Goal: Task Accomplishment & Management: Manage account settings

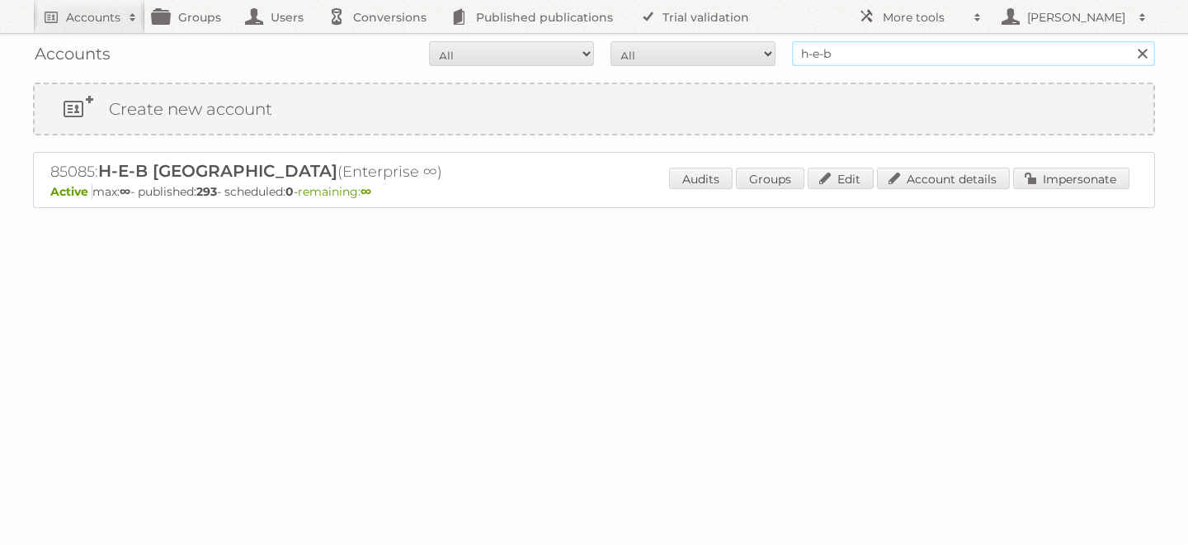
click at [861, 50] on input "h-e-b" at bounding box center [973, 53] width 363 height 25
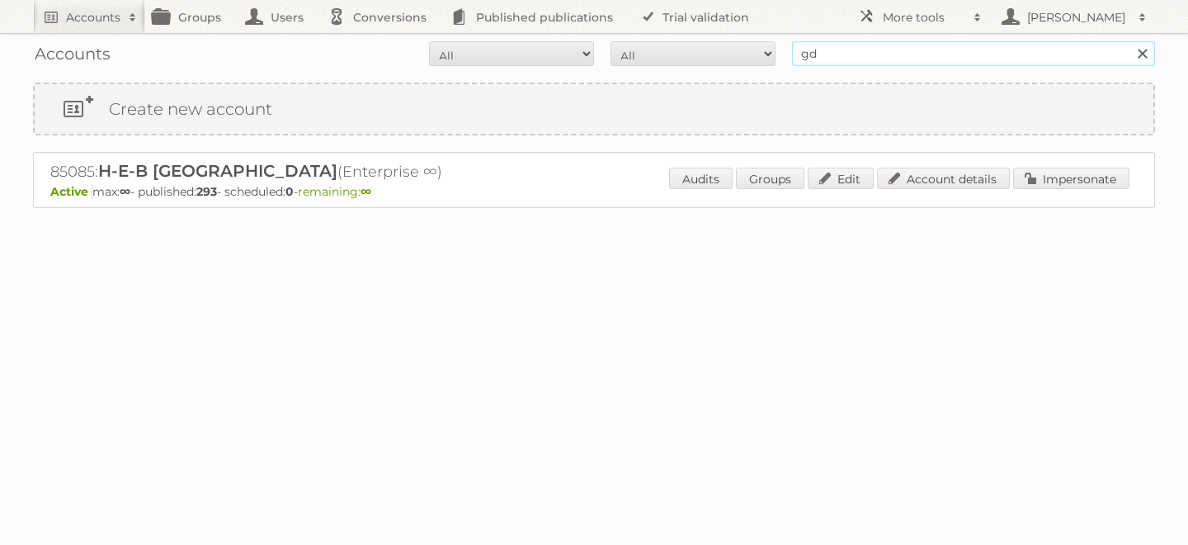
type input "gd mexico"
click at [1130, 41] on input "Search" at bounding box center [1142, 53] width 25 height 25
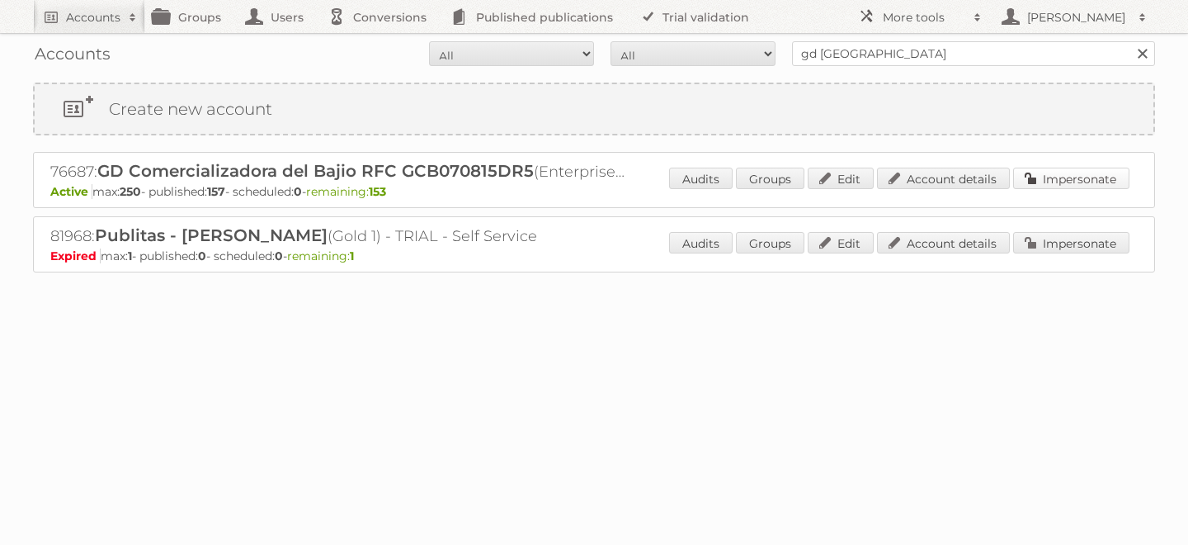
click at [1054, 179] on link "Impersonate" at bounding box center [1071, 178] width 116 height 21
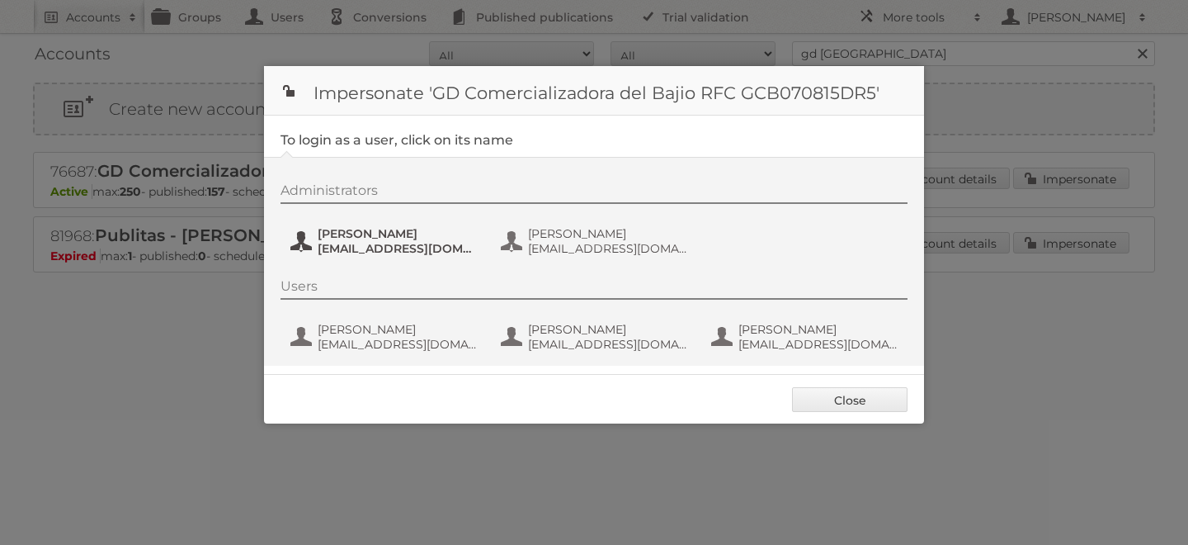
click at [359, 238] on span "Andres Santana" at bounding box center [398, 233] width 160 height 15
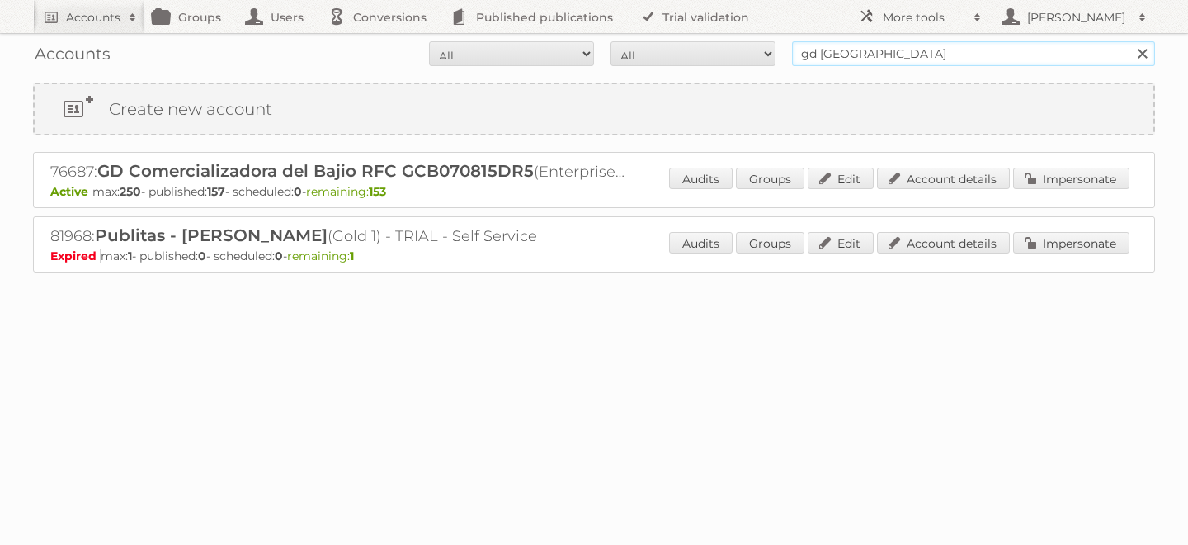
click at [929, 54] on input "gd mexico" at bounding box center [973, 53] width 363 height 25
type input "mi tienda"
click at [1130, 41] on input "Search" at bounding box center [1142, 53] width 25 height 25
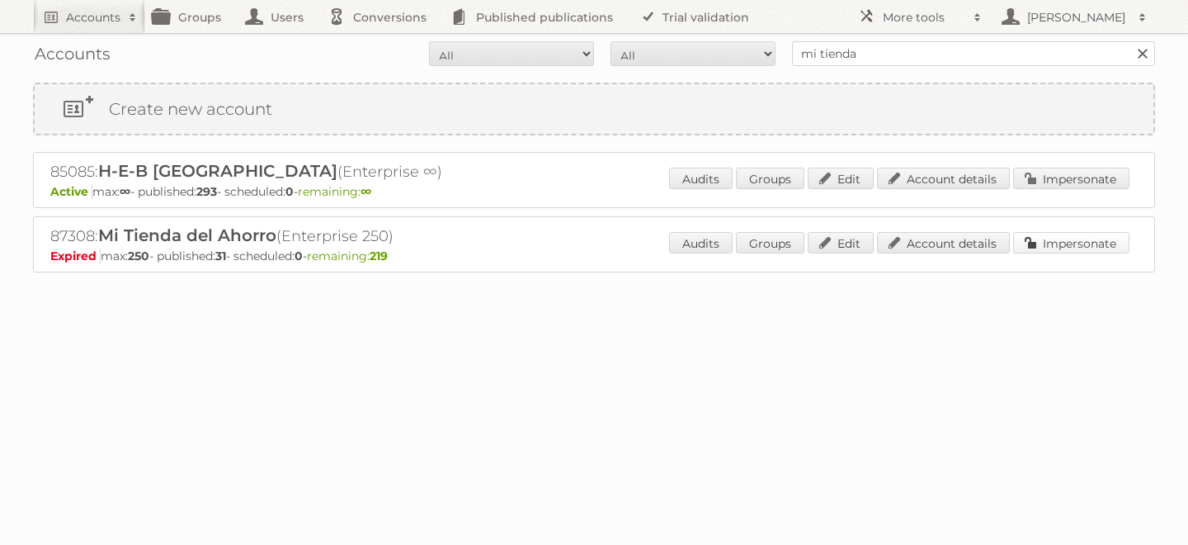
click at [1085, 245] on link "Impersonate" at bounding box center [1071, 242] width 116 height 21
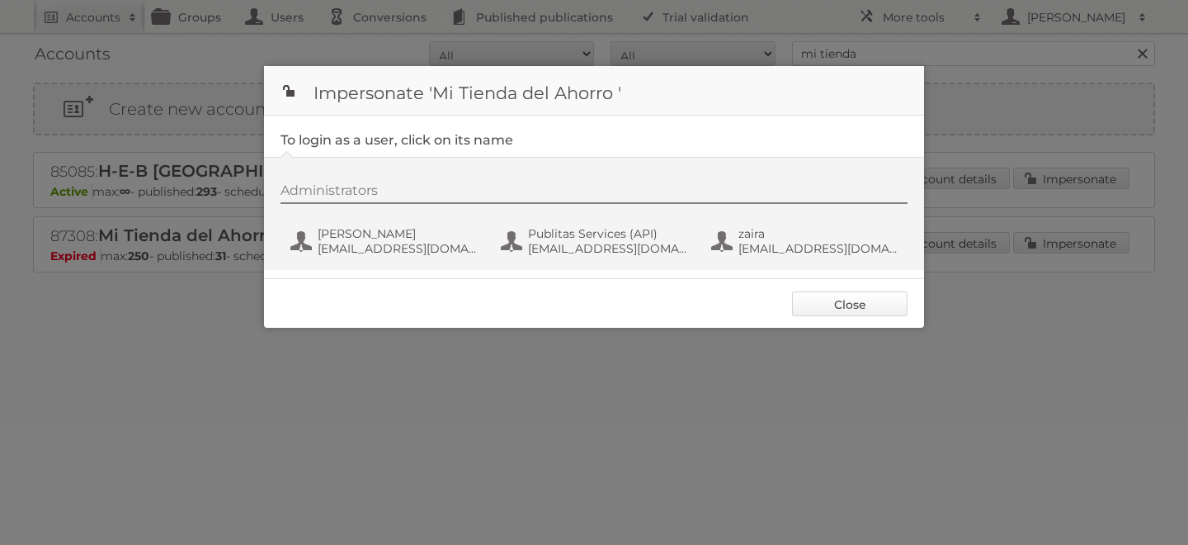
click at [853, 311] on link "Close" at bounding box center [850, 303] width 116 height 25
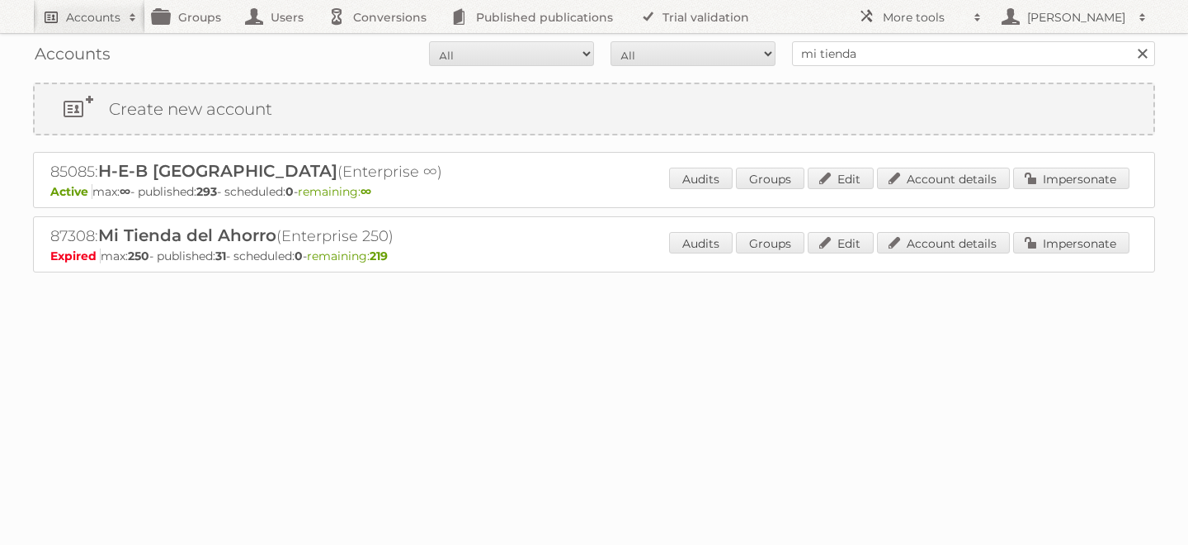
click at [97, 12] on h2 "Accounts" at bounding box center [93, 17] width 54 height 17
type input"] "optronics"
click at [380, 42] on input "Search" at bounding box center [392, 54] width 25 height 25
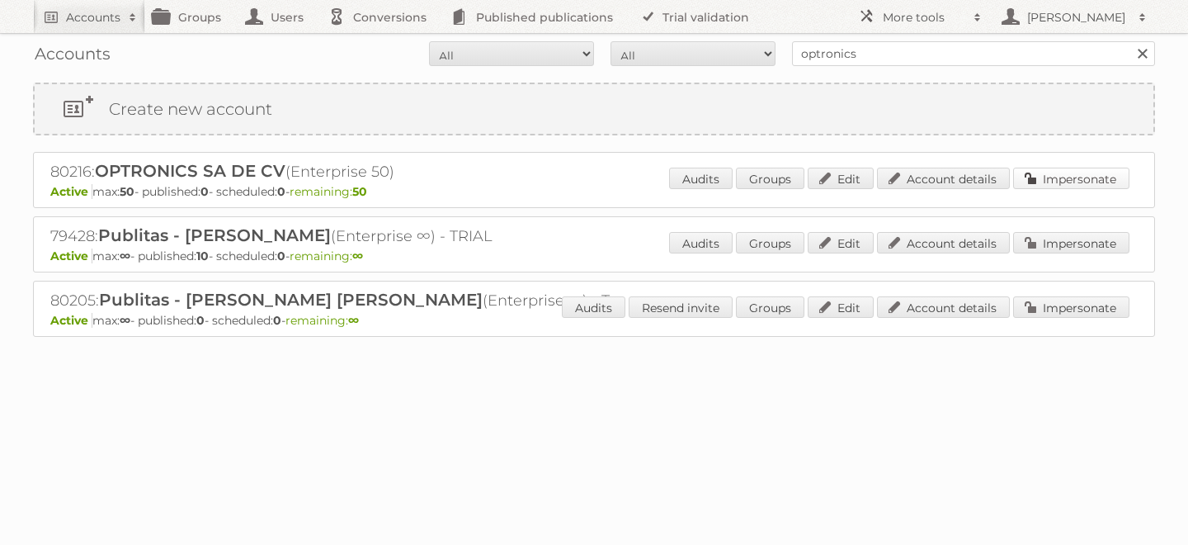
click at [1070, 176] on link "Impersonate" at bounding box center [1071, 178] width 116 height 21
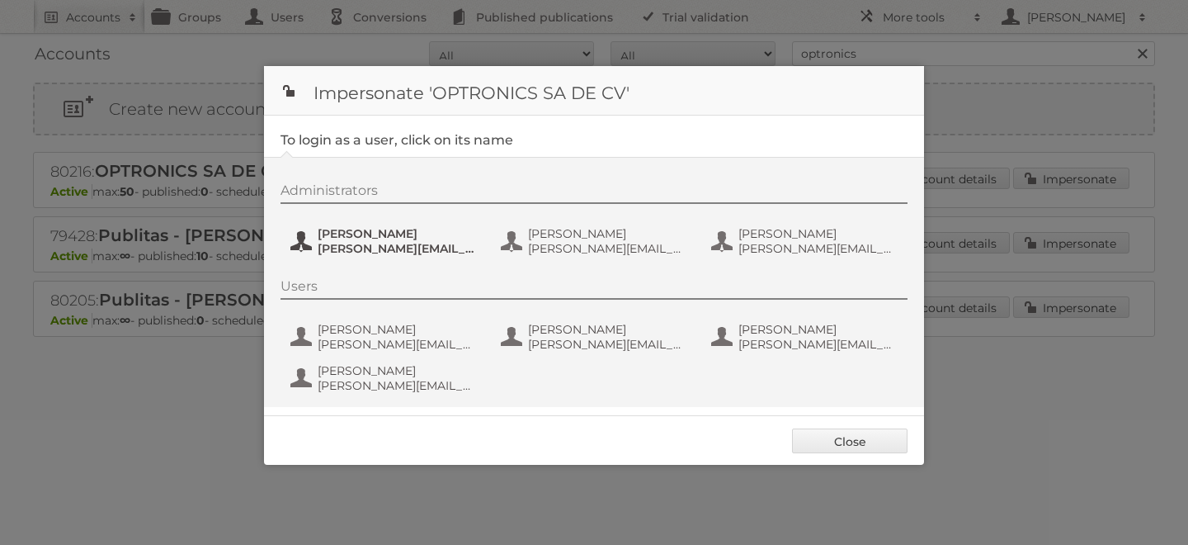
click at [388, 238] on span "Aarón Cuevas" at bounding box center [398, 233] width 160 height 15
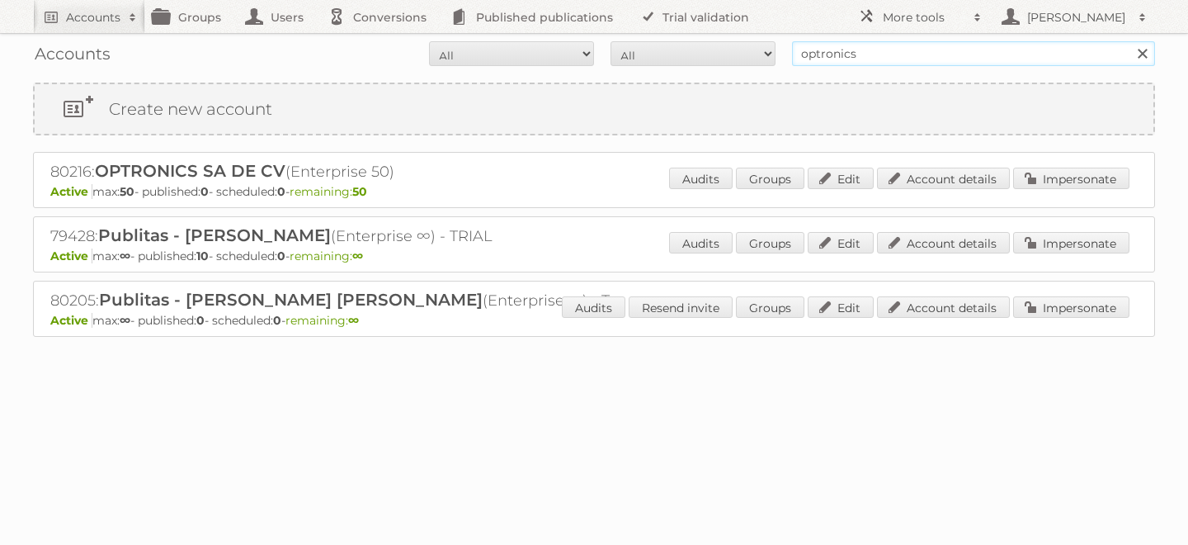
click at [841, 50] on input "optronics" at bounding box center [973, 53] width 363 height 25
type input "polycor"
click at [1130, 41] on input "Search" at bounding box center [1142, 53] width 25 height 25
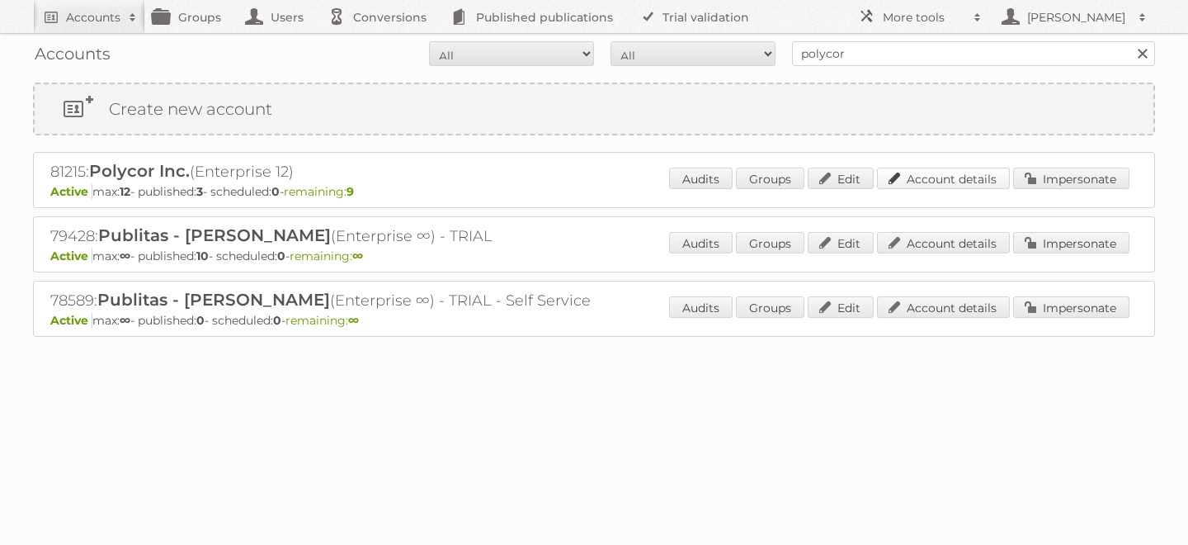
click at [944, 180] on link "Account details" at bounding box center [943, 178] width 133 height 21
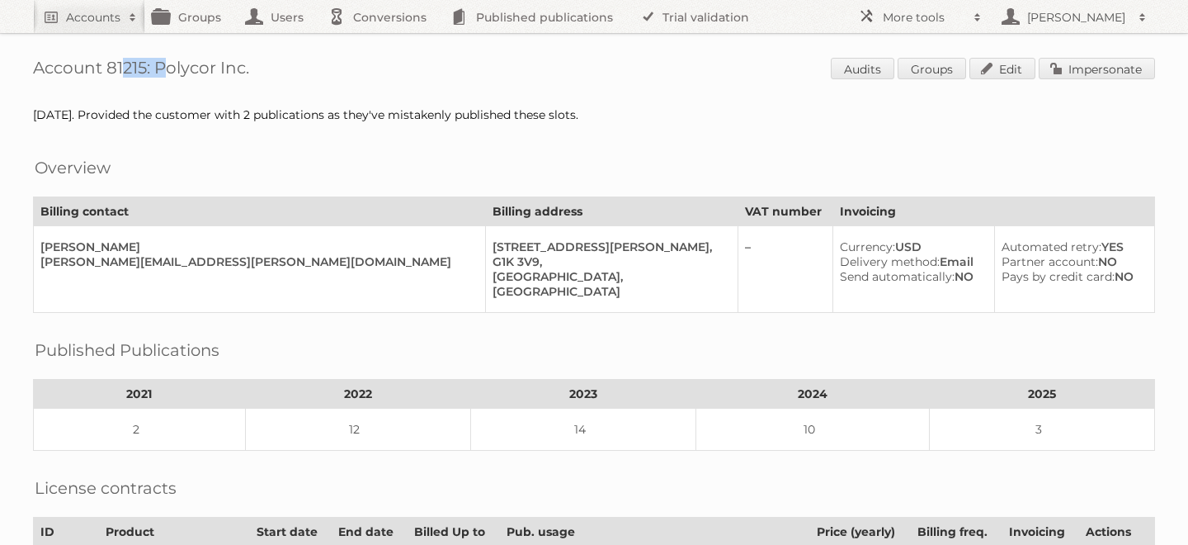
drag, startPoint x: 146, startPoint y: 68, endPoint x: 104, endPoint y: 67, distance: 42.1
click at [104, 67] on h1 "Account 81215: Polycor Inc. Audits Groups Edit Impersonate" at bounding box center [594, 70] width 1122 height 25
copy h1 "81215"
click at [1006, 65] on link "Edit" at bounding box center [1003, 68] width 66 height 21
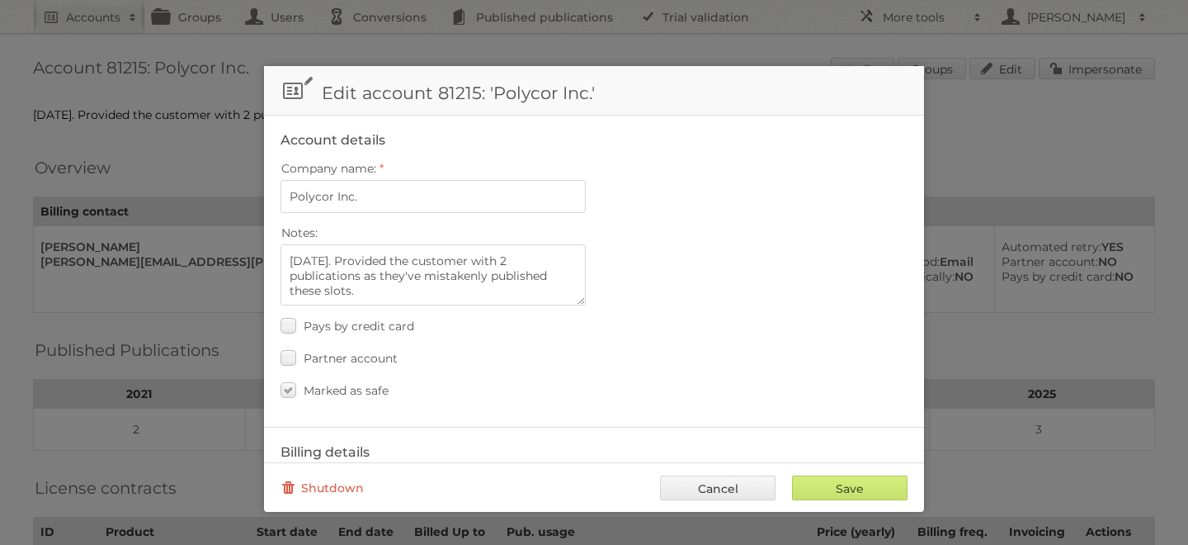
click at [742, 487] on link "Cancel" at bounding box center [718, 487] width 116 height 25
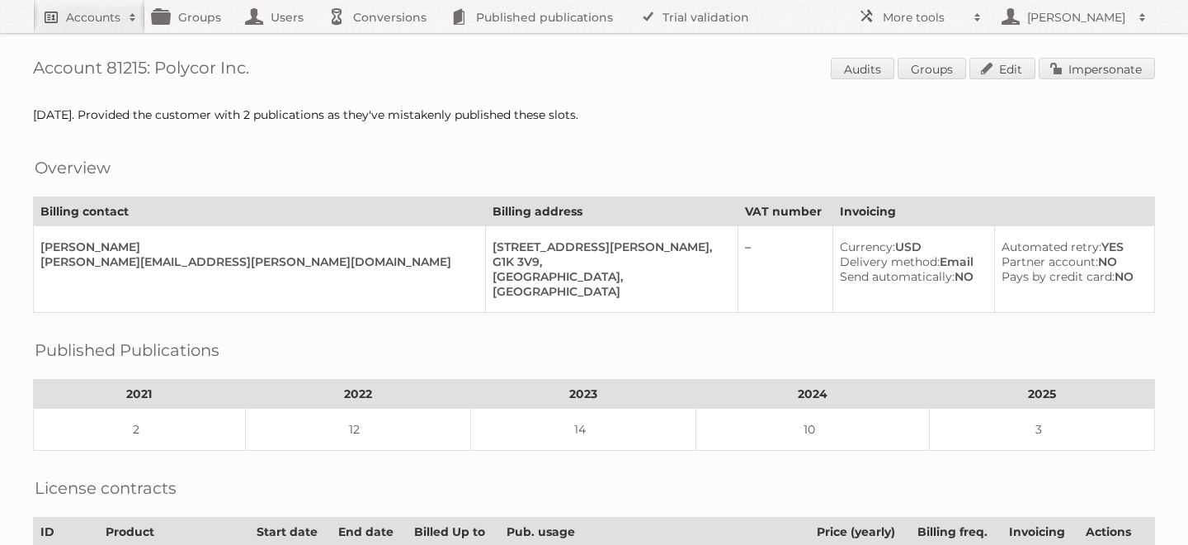
click at [69, 6] on link "Accounts" at bounding box center [89, 16] width 112 height 33
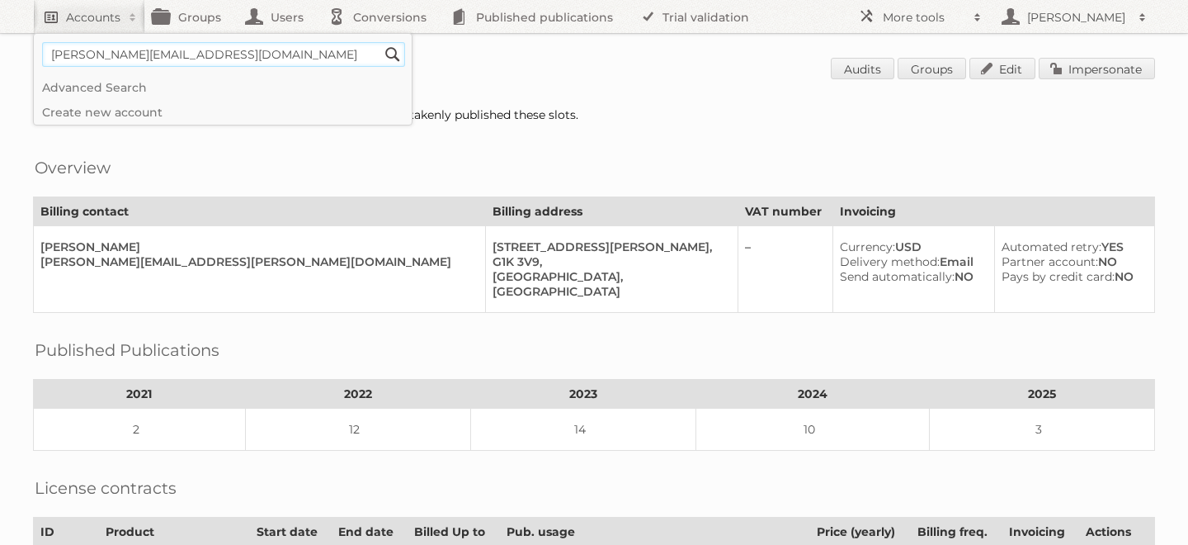
click at [380, 42] on input "Search" at bounding box center [392, 54] width 25 height 25
type input"] "iliana@publitas.co"
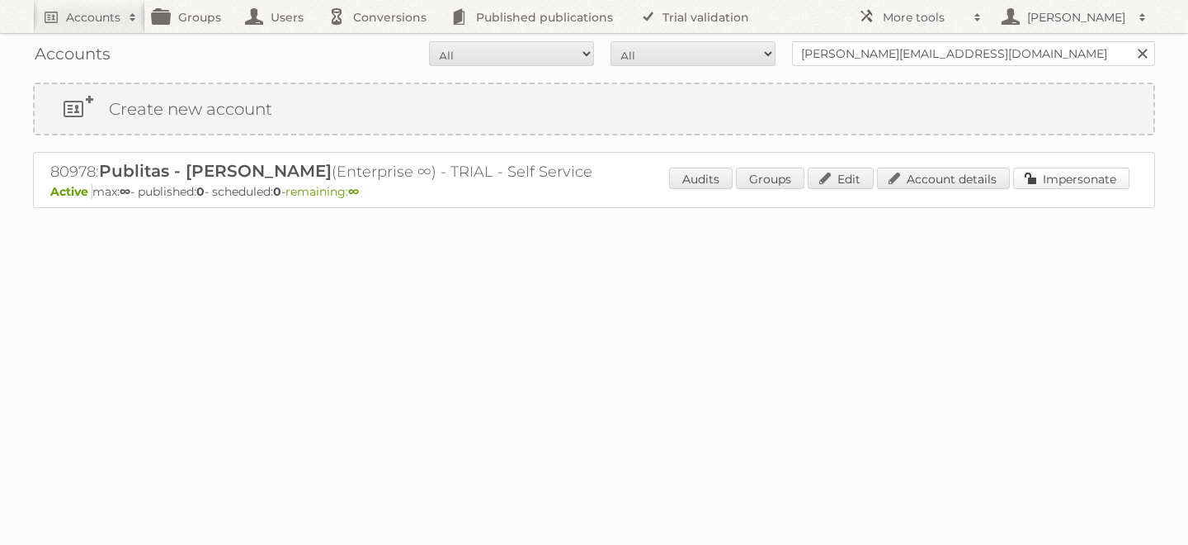
click at [1065, 184] on link "Impersonate" at bounding box center [1071, 178] width 116 height 21
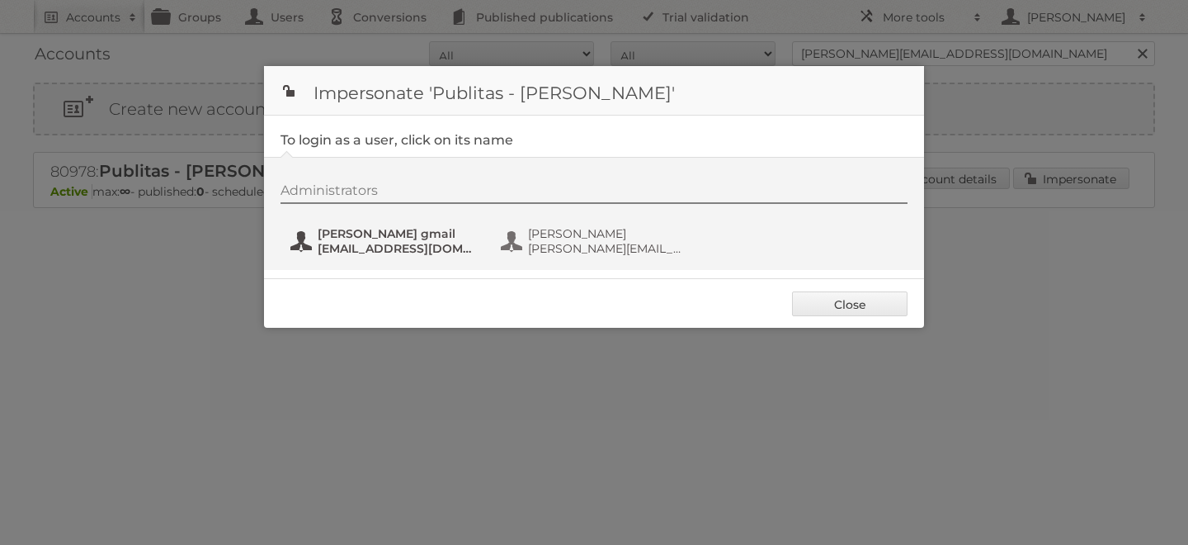
click at [351, 234] on span "[PERSON_NAME] gmail" at bounding box center [398, 233] width 160 height 15
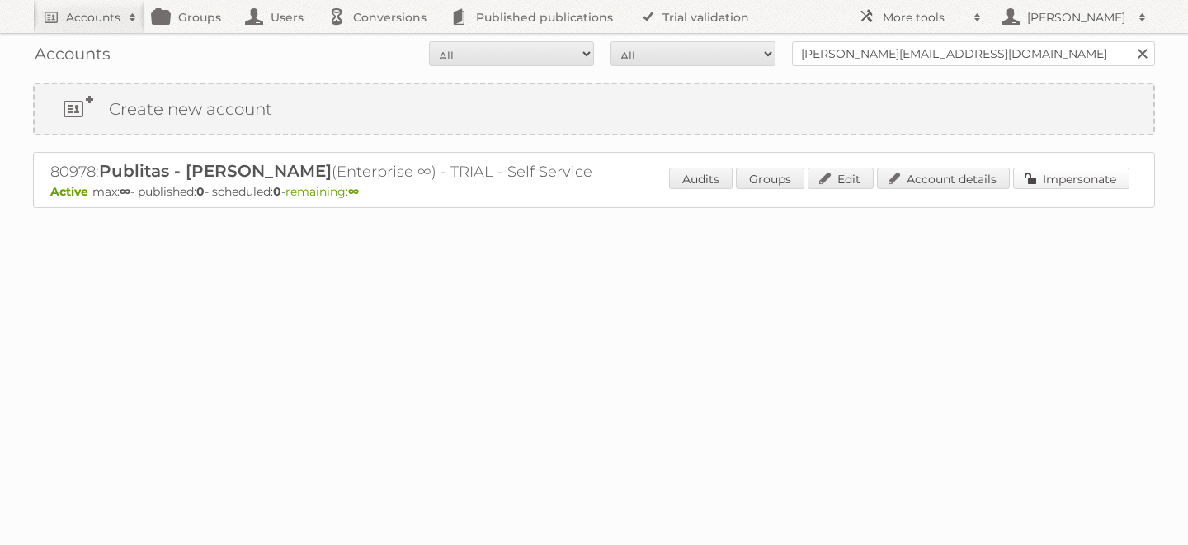
click at [1043, 168] on link "Impersonate" at bounding box center [1071, 178] width 116 height 21
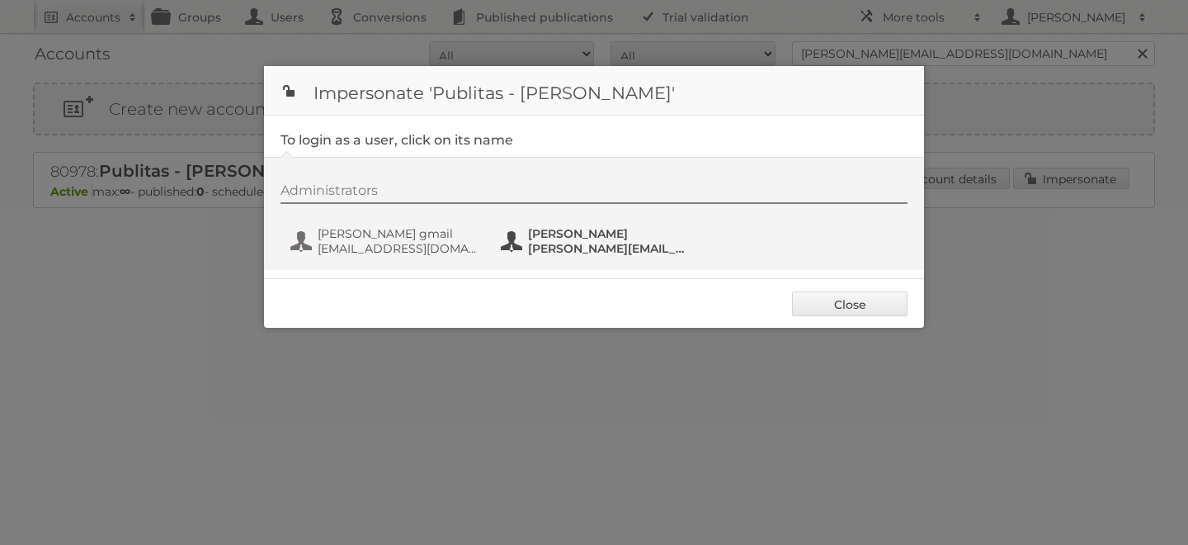
click at [590, 250] on span "[PERSON_NAME][EMAIL_ADDRESS][DOMAIN_NAME]" at bounding box center [608, 248] width 160 height 15
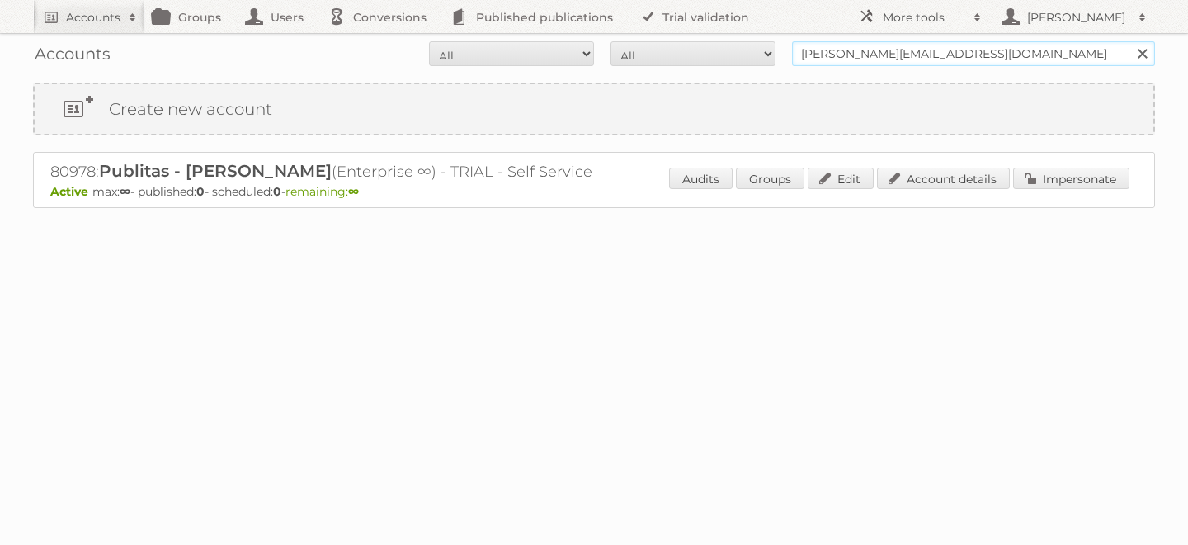
click at [862, 49] on input "[PERSON_NAME][EMAIL_ADDRESS][DOMAIN_NAME]" at bounding box center [973, 53] width 363 height 25
type input "polycor"
click at [1130, 41] on input "Search" at bounding box center [1142, 53] width 25 height 25
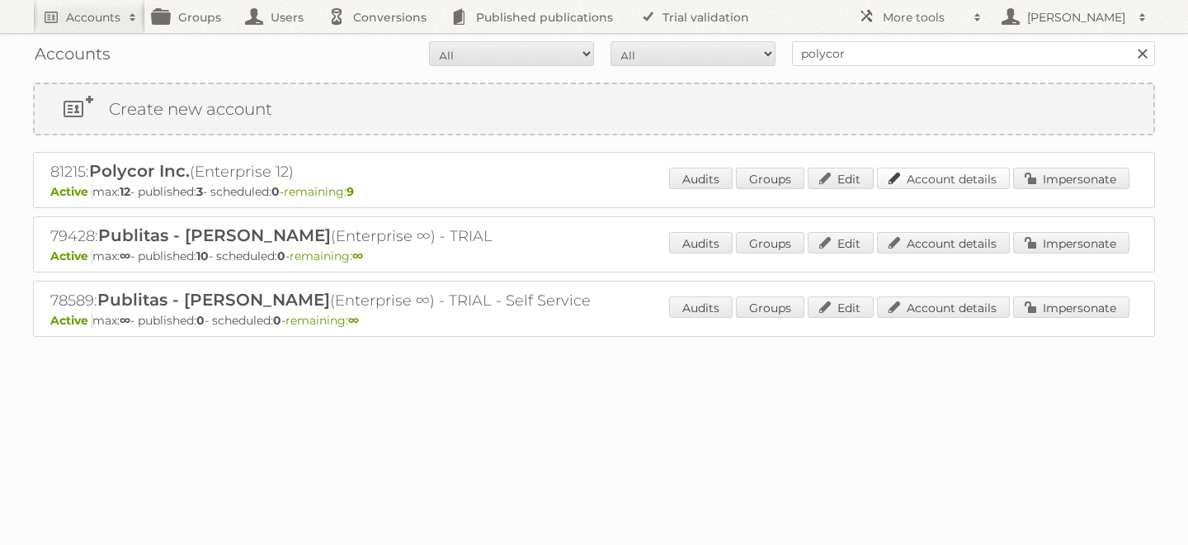
click at [947, 171] on link "Account details" at bounding box center [943, 178] width 133 height 21
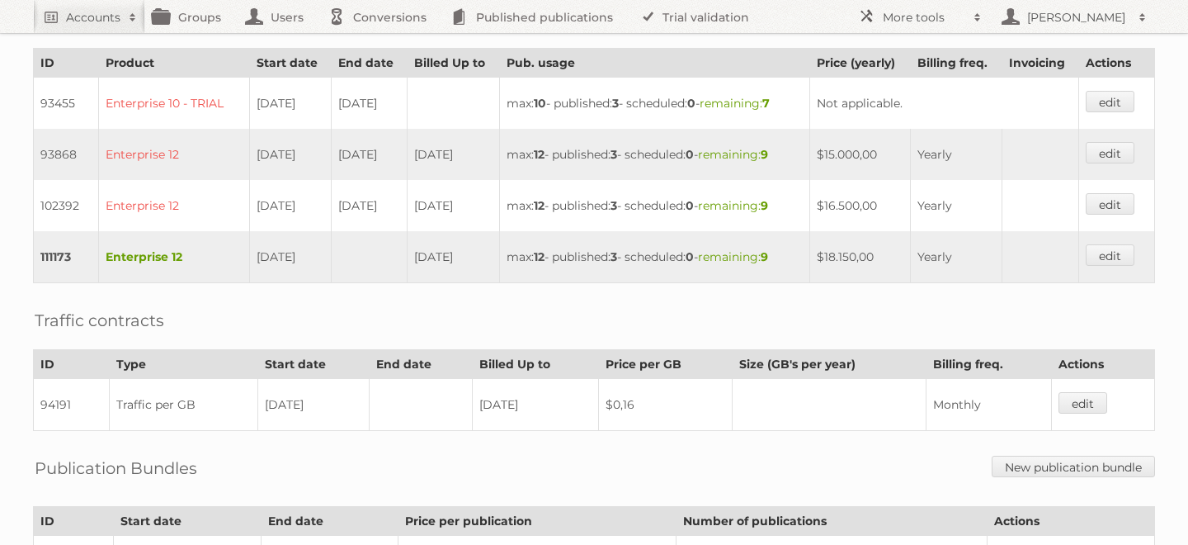
scroll to position [422, 0]
